Goal: Task Accomplishment & Management: Manage account settings

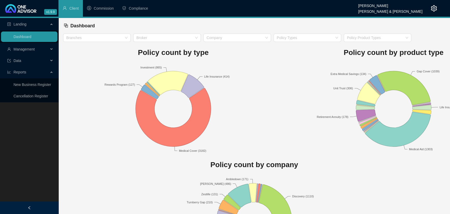
click at [18, 50] on span "Management" at bounding box center [24, 49] width 21 height 4
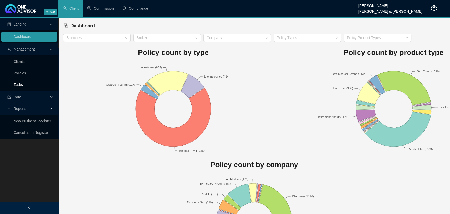
click at [18, 83] on link "Tasks" at bounding box center [18, 84] width 9 height 4
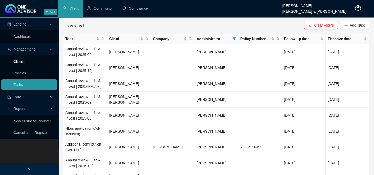
click at [21, 63] on link "Clients" at bounding box center [19, 62] width 11 height 4
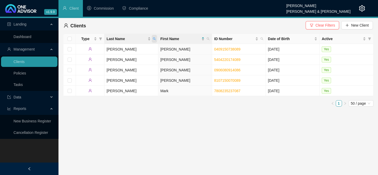
click at [155, 39] on icon "search" at bounding box center [154, 38] width 3 height 3
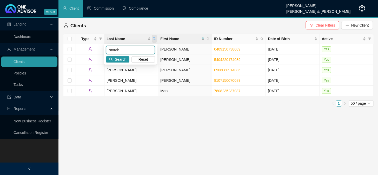
type input "storah"
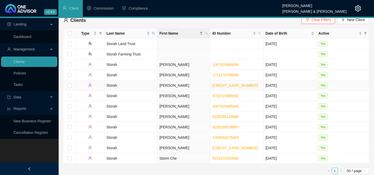
scroll to position [7, 0]
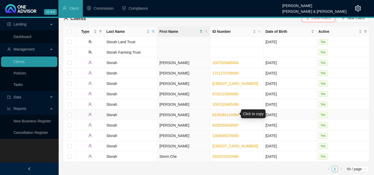
click at [221, 113] on link "8105265124080" at bounding box center [226, 115] width 26 height 4
click at [216, 123] on link "8205250038087" at bounding box center [226, 125] width 26 height 4
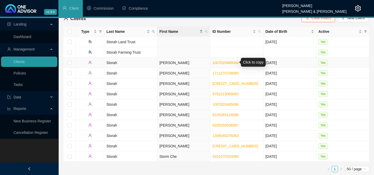
click at [228, 63] on link "1007020486084" at bounding box center [226, 63] width 26 height 4
click at [224, 103] on link "1007020485086" at bounding box center [226, 104] width 26 height 4
click at [230, 135] on link "1306046376083" at bounding box center [226, 135] width 26 height 4
